Goal: Information Seeking & Learning: Learn about a topic

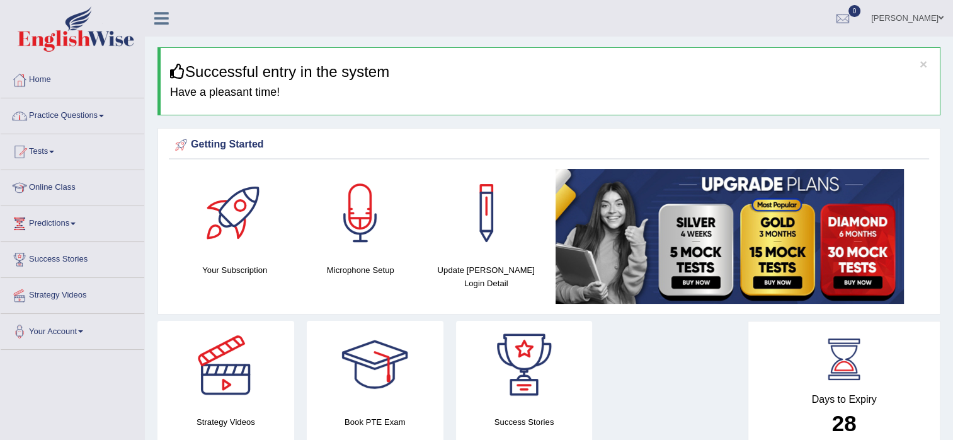
click at [83, 114] on link "Practice Questions" at bounding box center [73, 113] width 144 height 31
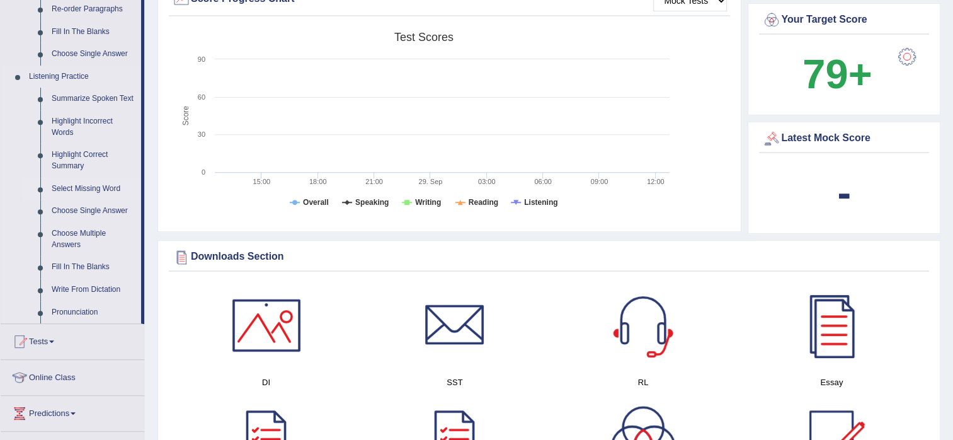
scroll to position [504, 0]
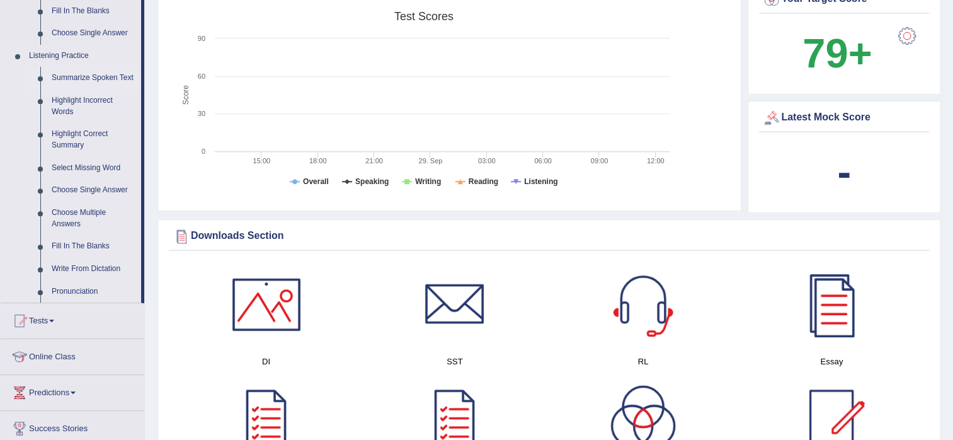
click at [86, 77] on link "Summarize Spoken Text" at bounding box center [93, 78] width 95 height 23
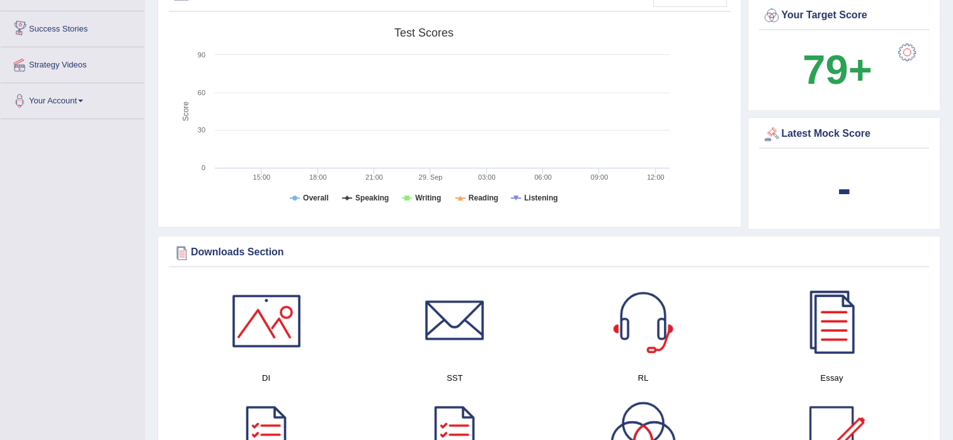
scroll to position [834, 0]
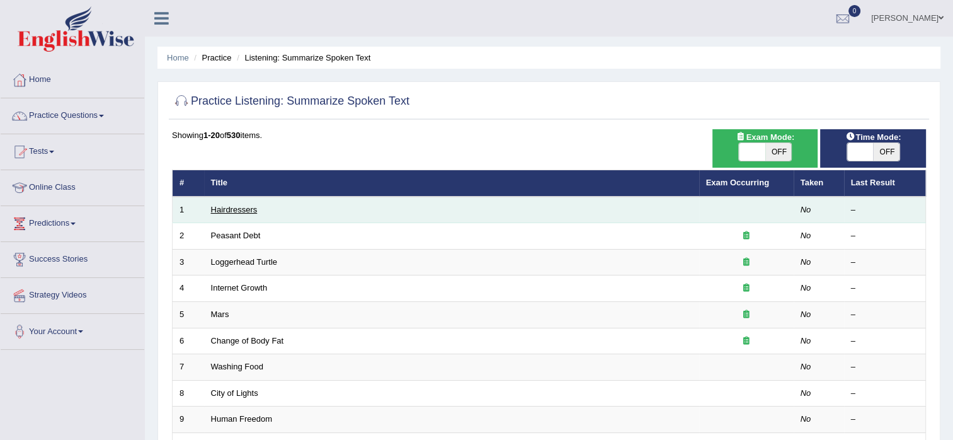
click at [240, 206] on link "Hairdressers" at bounding box center [234, 209] width 47 height 9
